Goal: Task Accomplishment & Management: Use online tool/utility

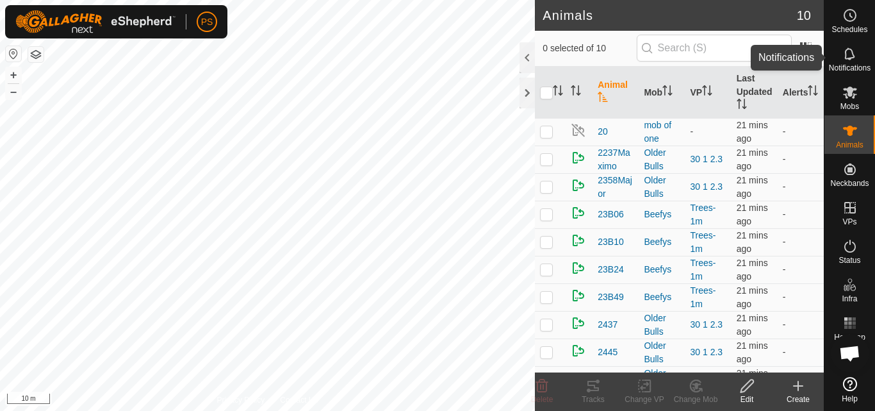
click at [850, 54] on icon at bounding box center [849, 53] width 15 height 15
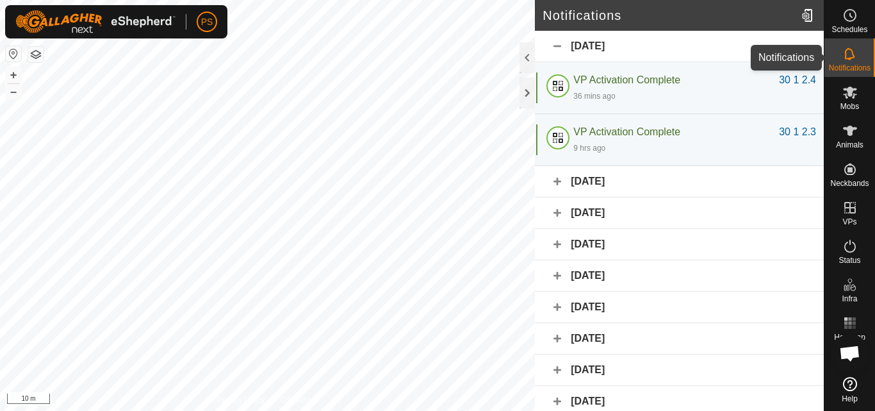
click at [848, 53] on icon at bounding box center [849, 53] width 15 height 15
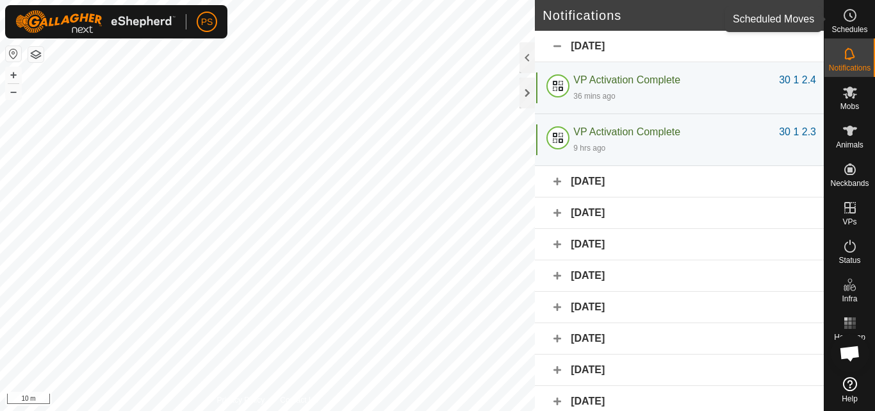
click at [859, 18] on es-schedule-vp-svg-icon at bounding box center [850, 15] width 23 height 21
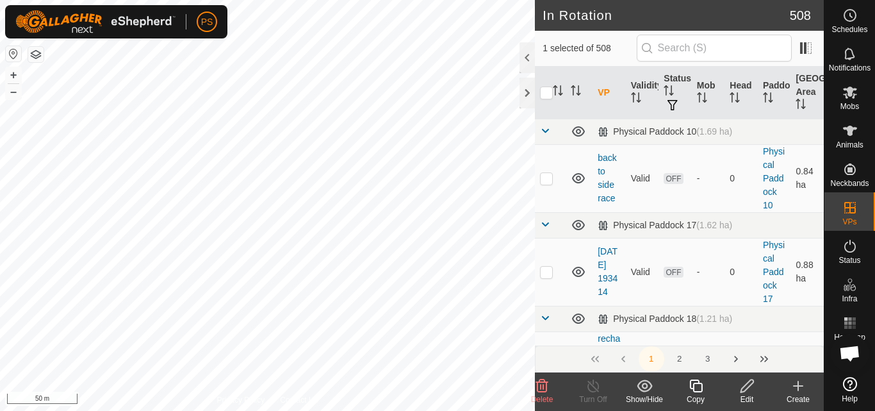
click at [748, 389] on icon at bounding box center [747, 385] width 16 height 15
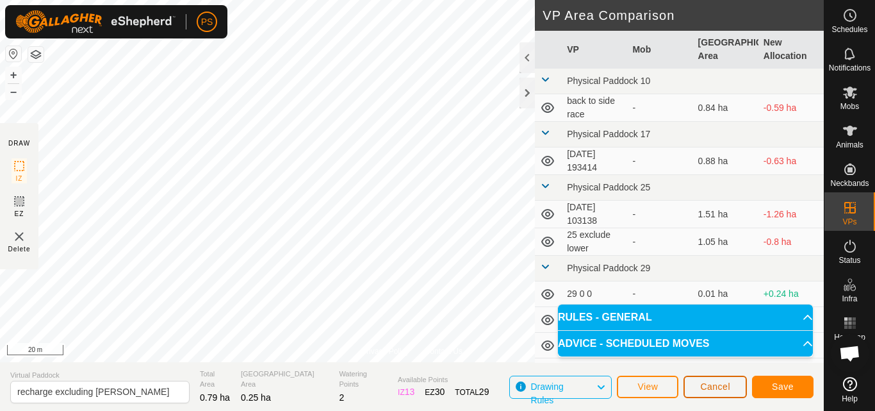
click at [717, 387] on span "Cancel" at bounding box center [715, 386] width 30 height 10
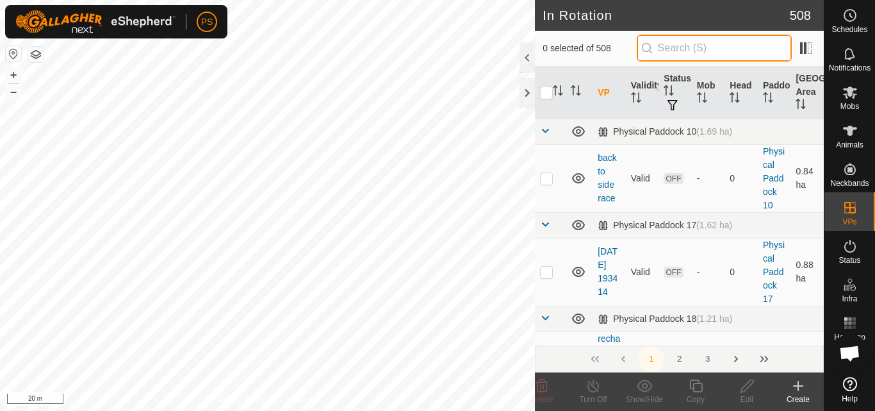
click at [714, 49] on input "text" at bounding box center [714, 48] width 155 height 27
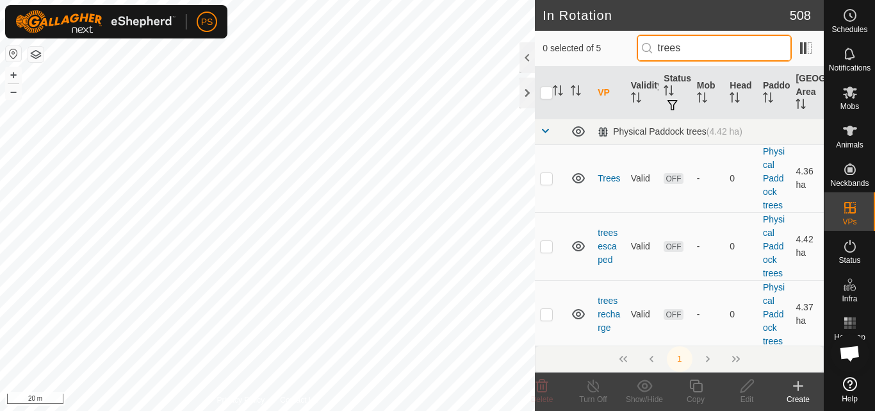
click at [737, 47] on input "trees" at bounding box center [714, 48] width 155 height 27
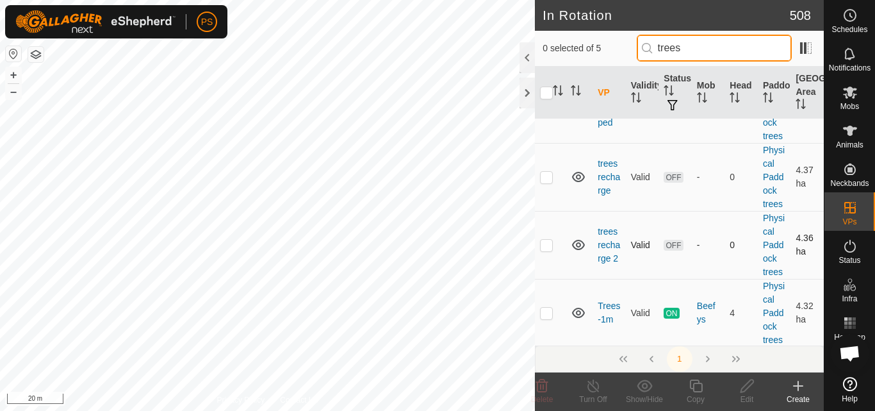
scroll to position [139, 0]
type input "trees"
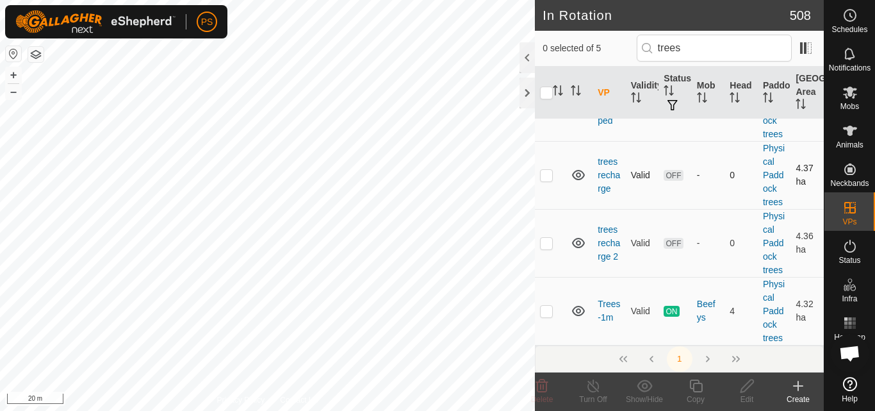
scroll to position [0, 0]
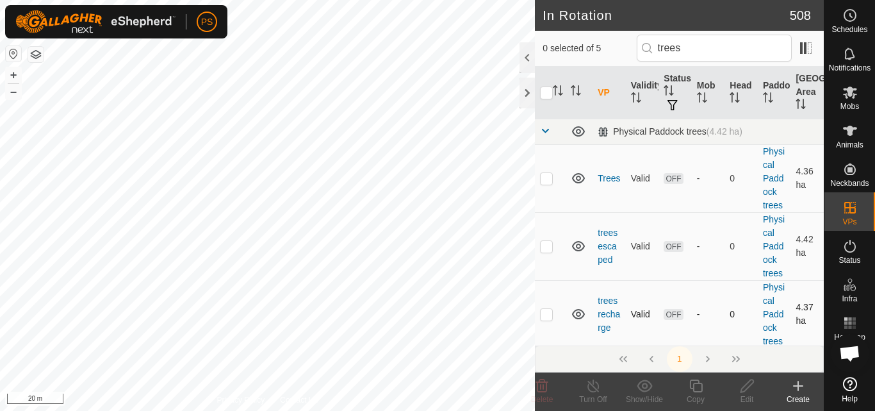
click at [546, 177] on tbody "Physical Paddock trees (4.42 ha) Trees Valid OFF - 0 Physical Paddock trees 4.3…" at bounding box center [679, 301] width 289 height 365
click at [545, 181] on p-checkbox at bounding box center [546, 178] width 13 height 10
click at [541, 181] on p-checkbox at bounding box center [546, 178] width 13 height 10
checkbox input "false"
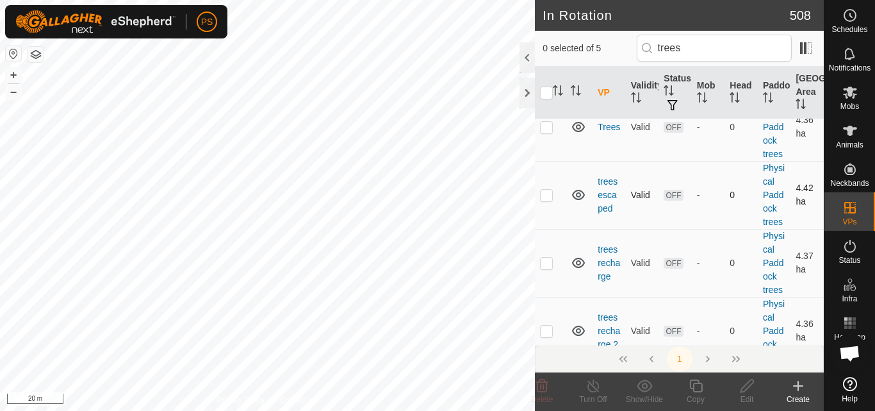
scroll to position [128, 0]
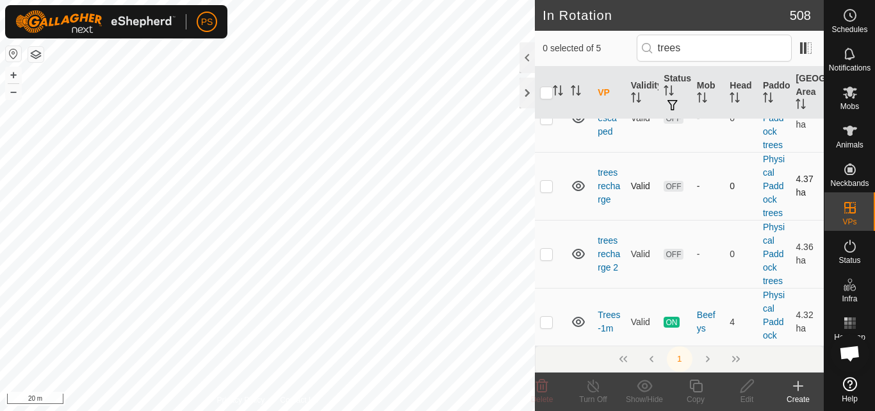
click at [546, 186] on p-checkbox at bounding box center [546, 186] width 13 height 10
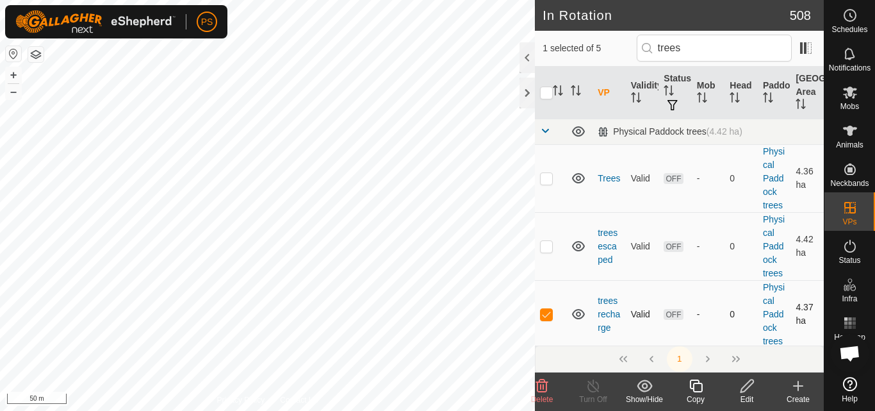
click at [544, 313] on p-checkbox at bounding box center [546, 314] width 13 height 10
checkbox input "false"
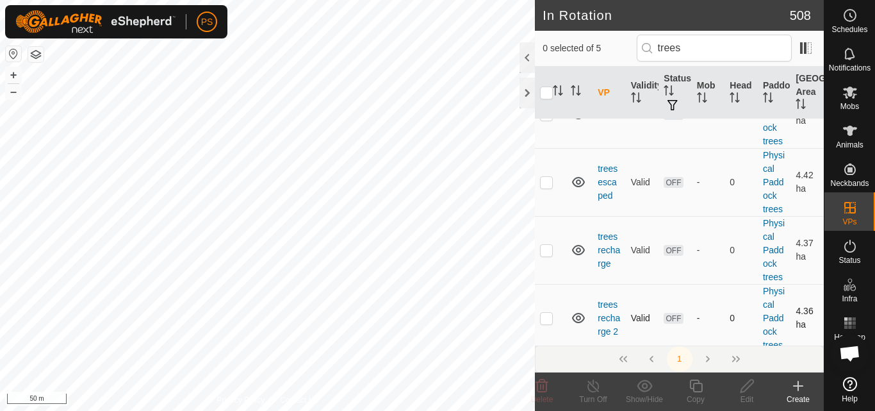
scroll to position [128, 0]
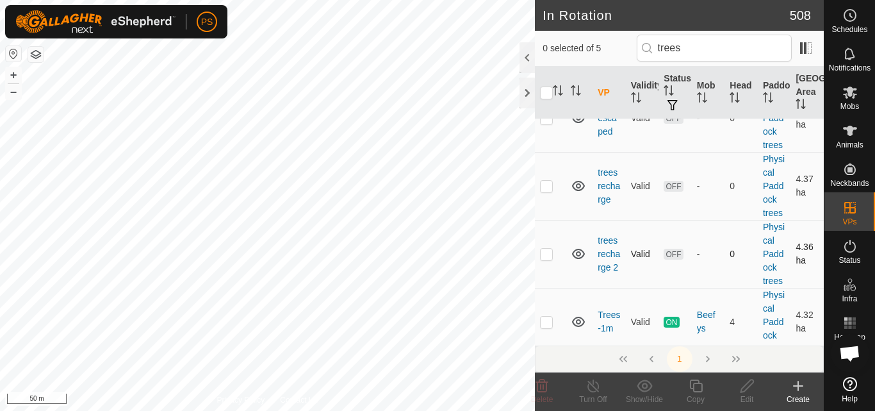
click at [549, 254] on p-checkbox at bounding box center [546, 254] width 13 height 10
checkbox input "true"
click at [746, 386] on icon at bounding box center [747, 385] width 16 height 15
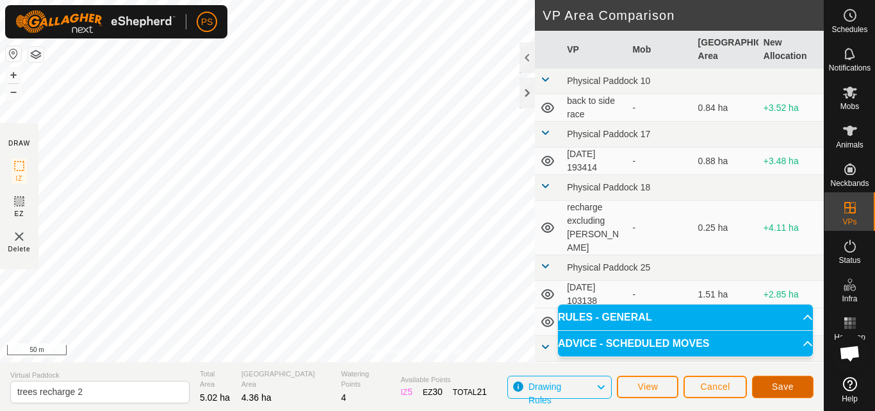
click at [778, 379] on button "Save" at bounding box center [783, 386] width 62 height 22
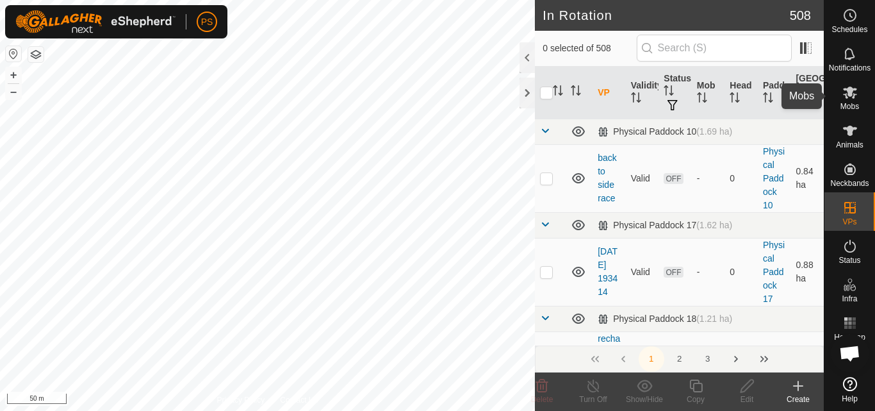
click at [850, 94] on icon at bounding box center [850, 92] width 14 height 12
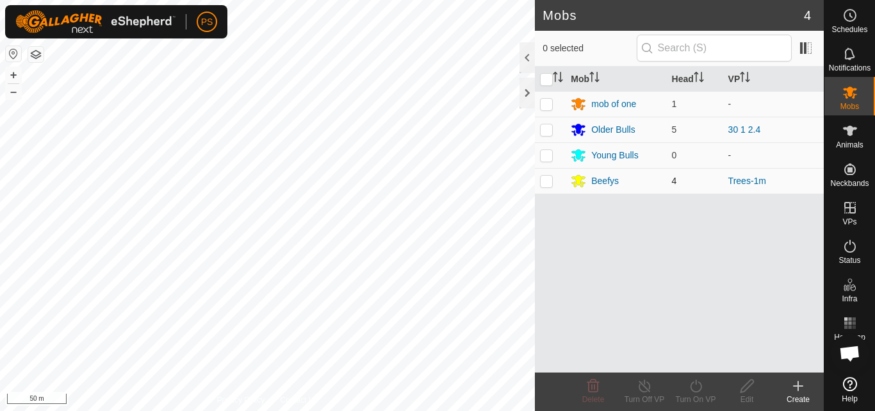
click at [545, 183] on p-checkbox at bounding box center [546, 181] width 13 height 10
checkbox input "true"
click at [694, 386] on icon at bounding box center [696, 385] width 16 height 15
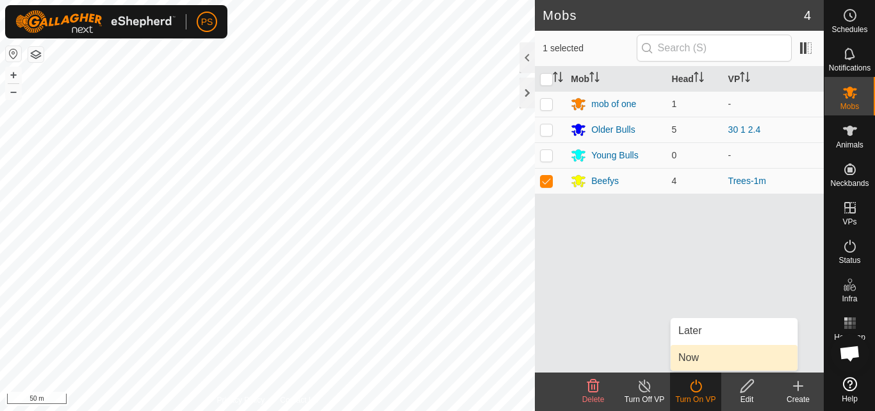
click at [710, 352] on link "Now" at bounding box center [734, 358] width 127 height 26
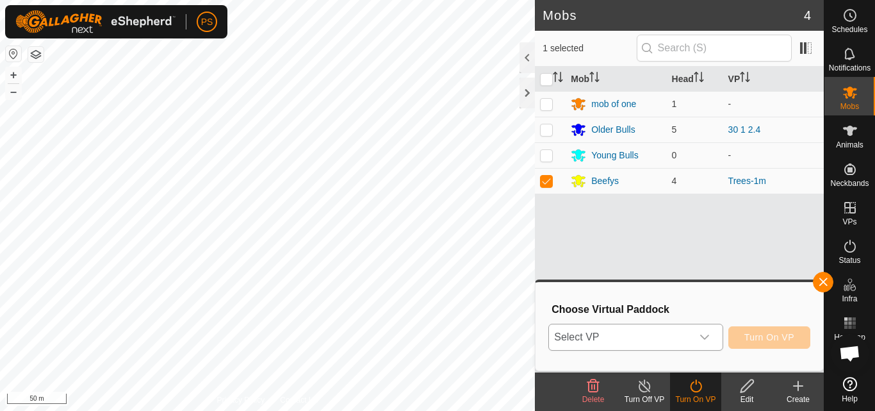
click at [705, 337] on icon "dropdown trigger" at bounding box center [705, 337] width 10 height 10
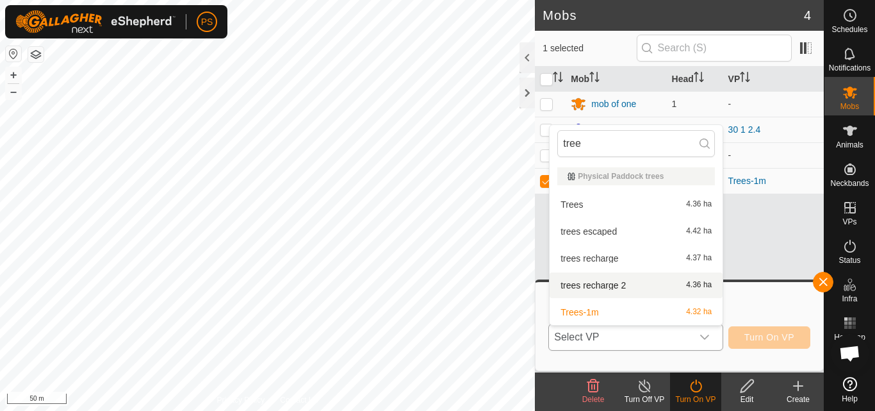
type input "tree"
click at [594, 285] on li "trees recharge 2 4.36 ha" at bounding box center [636, 285] width 173 height 26
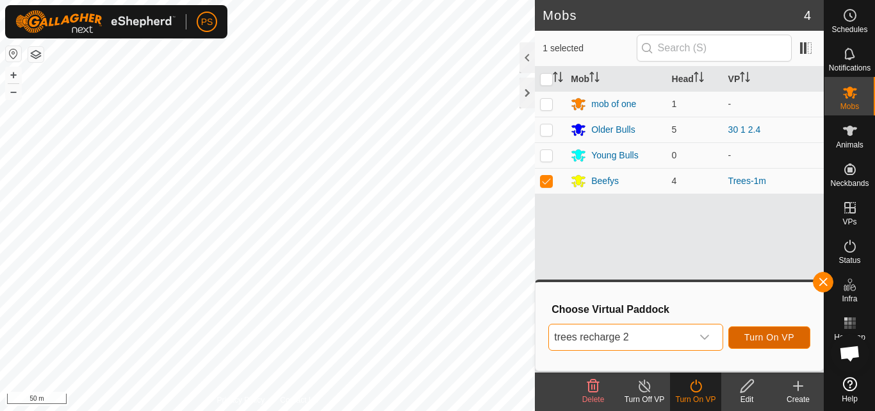
click at [769, 336] on span "Turn On VP" at bounding box center [769, 337] width 50 height 10
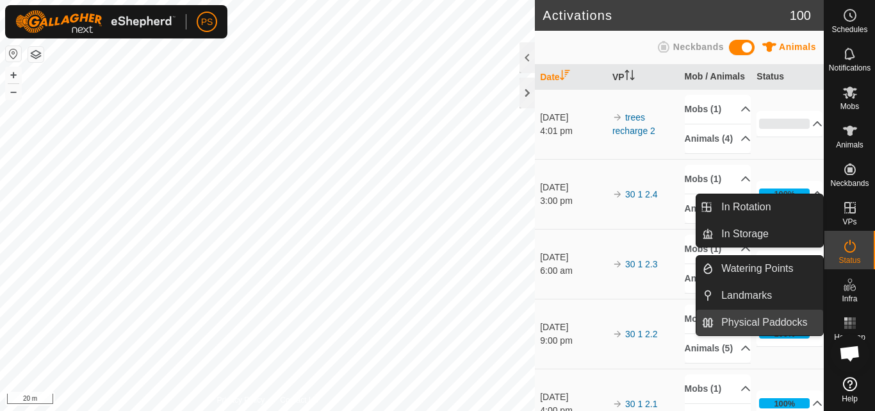
click at [763, 317] on link "Physical Paddocks" at bounding box center [769, 322] width 110 height 26
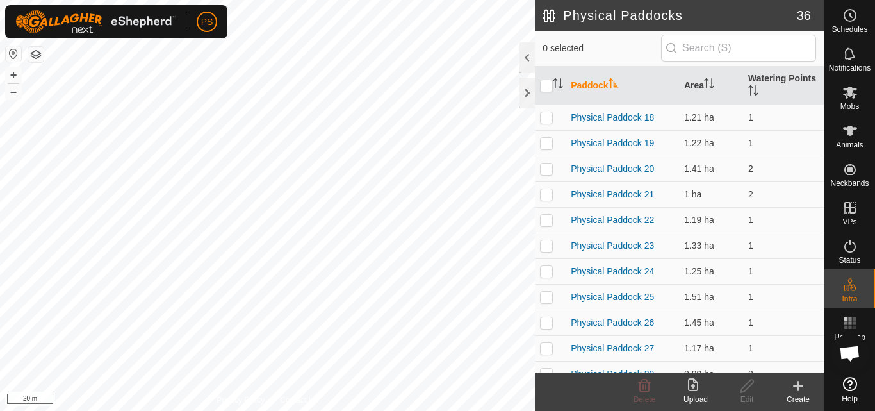
scroll to position [320, 0]
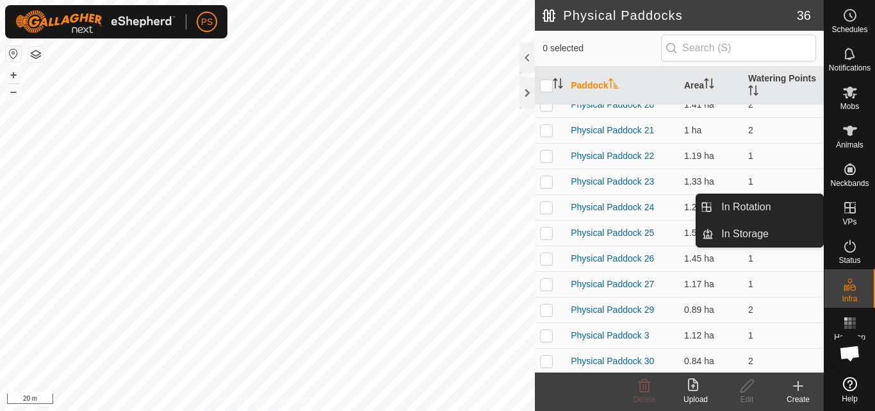
click at [851, 208] on icon at bounding box center [850, 208] width 12 height 12
click at [768, 208] on link "In Rotation" at bounding box center [769, 207] width 110 height 26
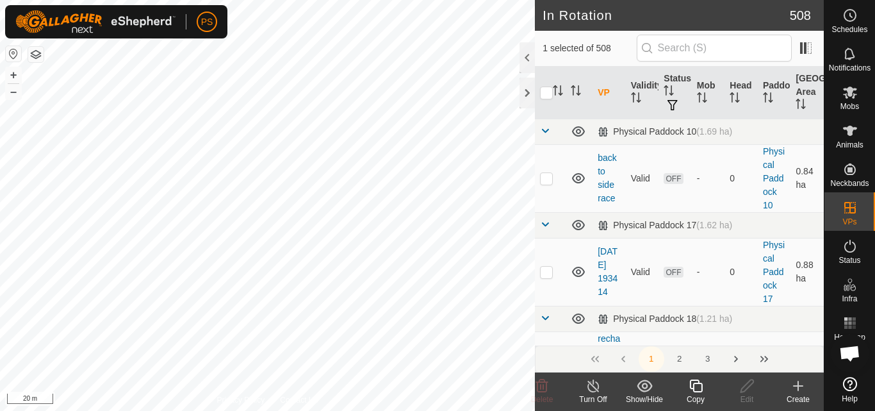
click at [799, 386] on icon at bounding box center [798, 386] width 9 height 0
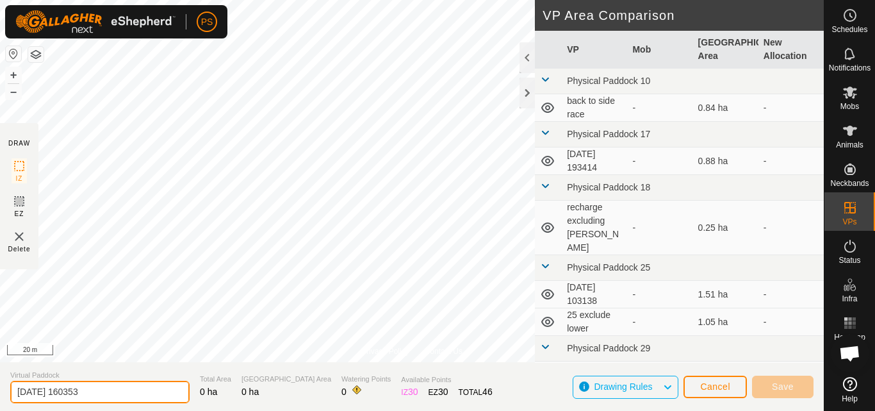
drag, startPoint x: 108, startPoint y: 392, endPoint x: 0, endPoint y: 390, distance: 108.3
click at [0, 390] on section "Virtual Paddock [DATE] 160353 Total Area 0 ha Grazing Area 0 ha Watering Points…" at bounding box center [412, 386] width 824 height 49
type input "27 0.5h 1"
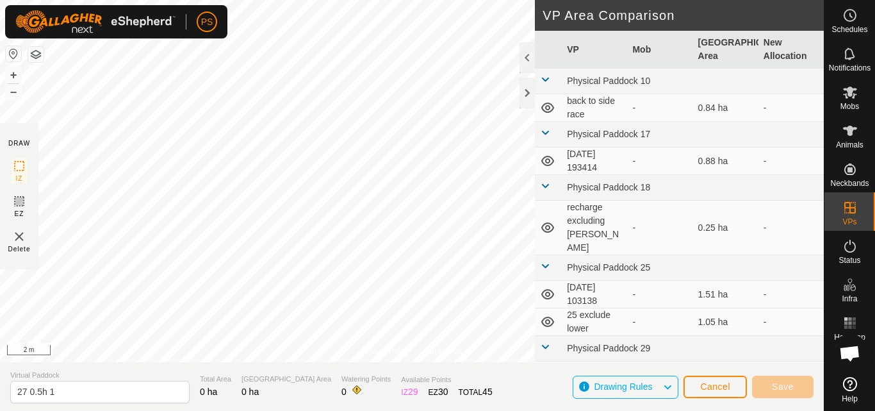
click at [531, 111] on div "Privacy Policy Contact Us WP 19 Type: trough Capacity: 100L Water Level: 100% D…" at bounding box center [412, 205] width 824 height 411
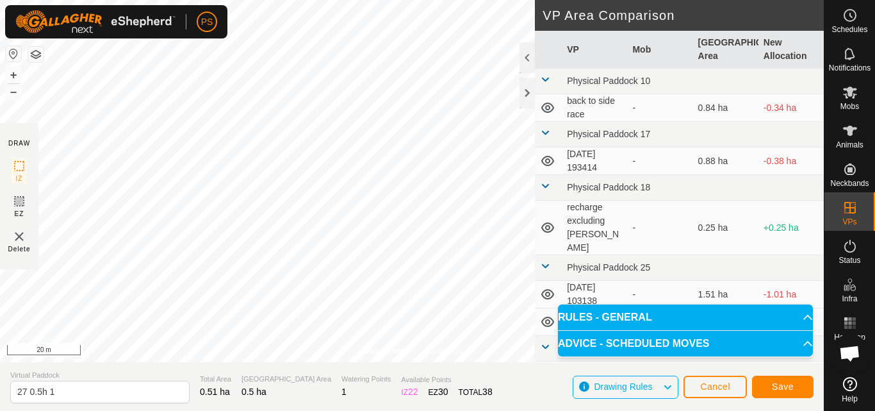
click at [563, 153] on div "Privacy Policy Contact Us + – ⇧ i 20 m DRAW IZ EZ Delete VP Area Comparison VP …" at bounding box center [412, 205] width 824 height 411
click at [523, 76] on div "Privacy Policy Contact Us + – ⇧ i 20 m DRAW IZ EZ Delete VP Area Comparison VP …" at bounding box center [412, 205] width 824 height 411
click at [780, 386] on span "Save" at bounding box center [783, 386] width 22 height 10
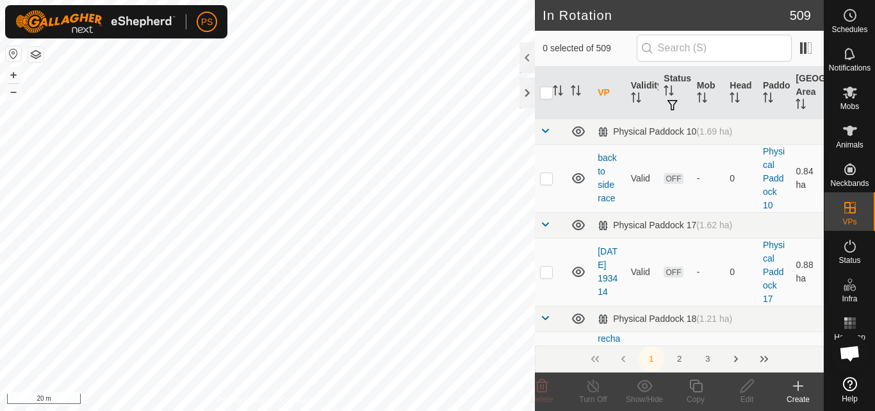
checkbox input "true"
click at [698, 386] on icon at bounding box center [696, 385] width 16 height 15
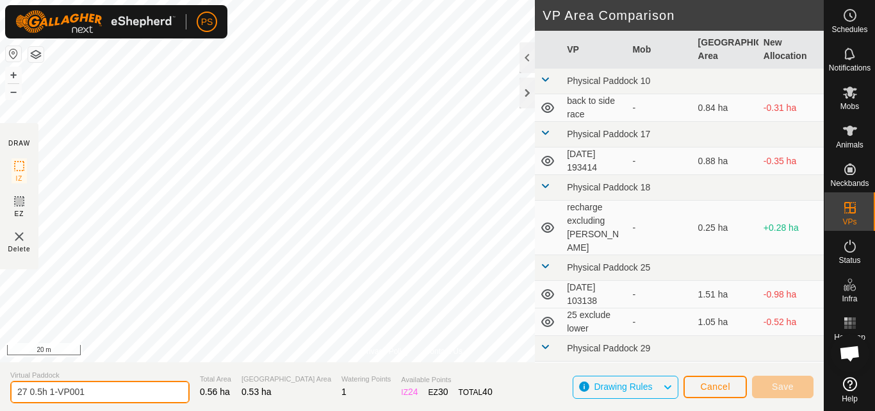
drag, startPoint x: 92, startPoint y: 390, endPoint x: 51, endPoint y: 397, distance: 41.5
click at [51, 397] on input "27 0.5h 1-VP001" at bounding box center [99, 392] width 179 height 22
type input "27 0.5h 2"
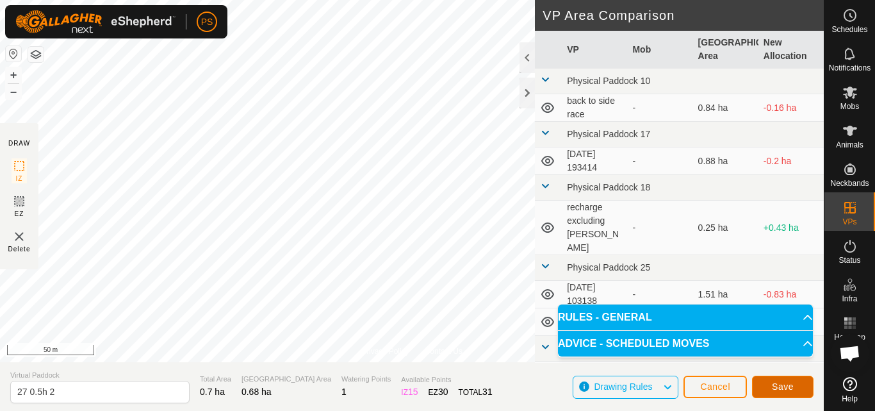
click at [784, 389] on span "Save" at bounding box center [783, 386] width 22 height 10
